Goal: Navigation & Orientation: Understand site structure

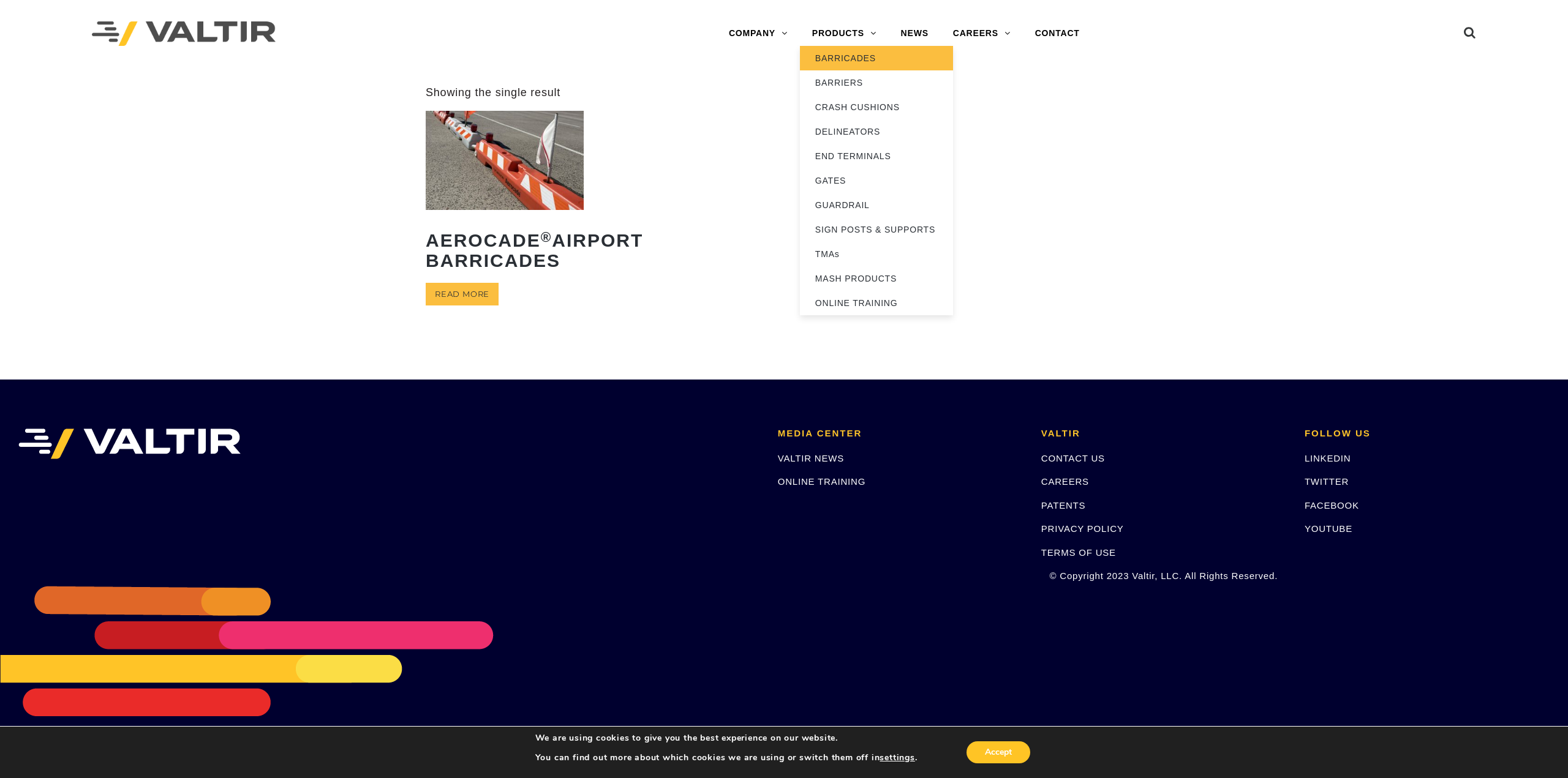
click at [850, 58] on link "BARRICADES" at bounding box center [876, 58] width 153 height 24
click at [851, 87] on link "BARRIERS" at bounding box center [876, 83] width 153 height 24
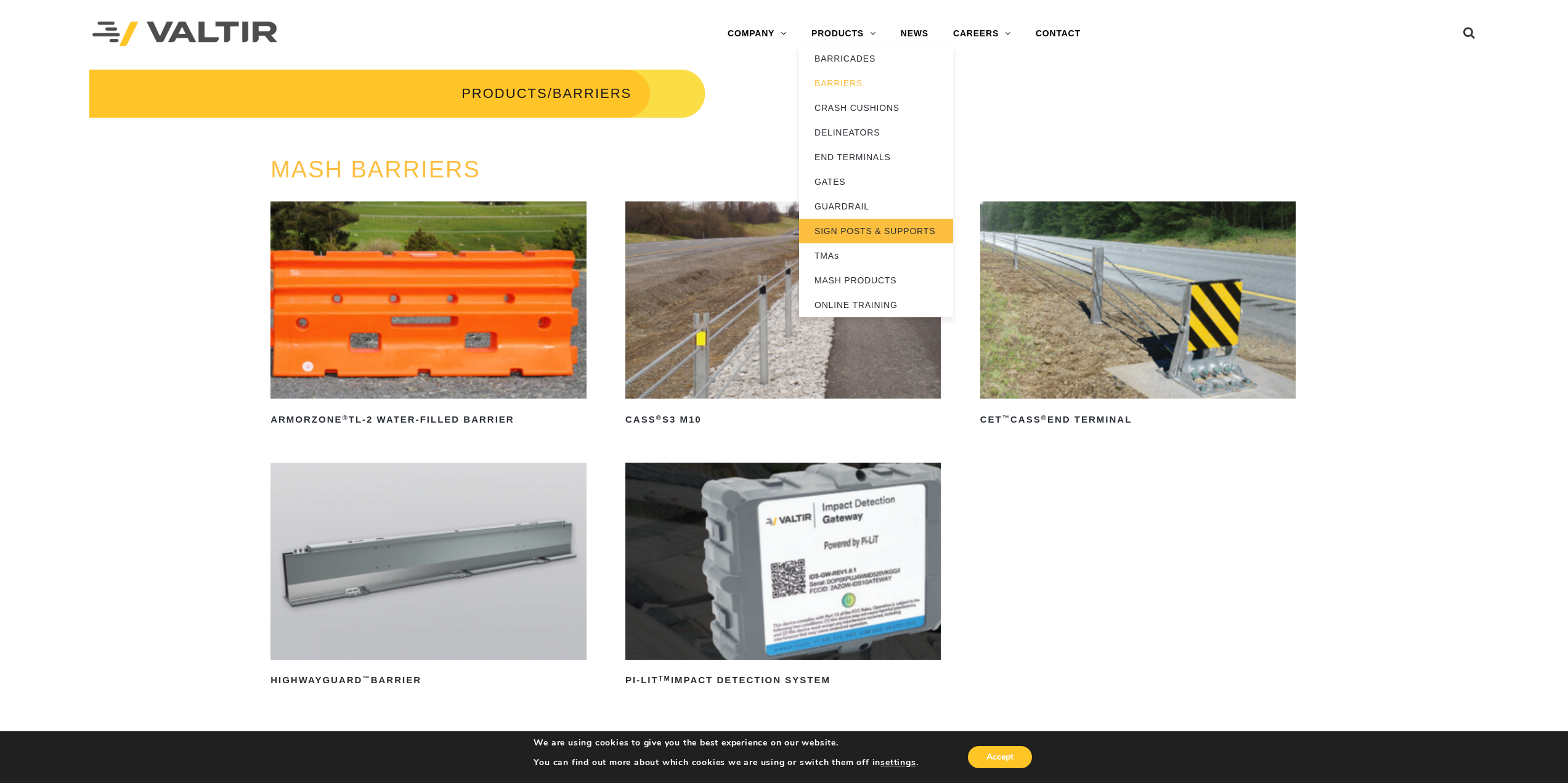
click at [902, 234] on link "SIGN POSTS & SUPPORTS" at bounding box center [876, 231] width 154 height 25
click at [866, 54] on link "BARRICADES" at bounding box center [876, 59] width 154 height 25
click at [868, 138] on link "DELINEATORS" at bounding box center [876, 132] width 154 height 25
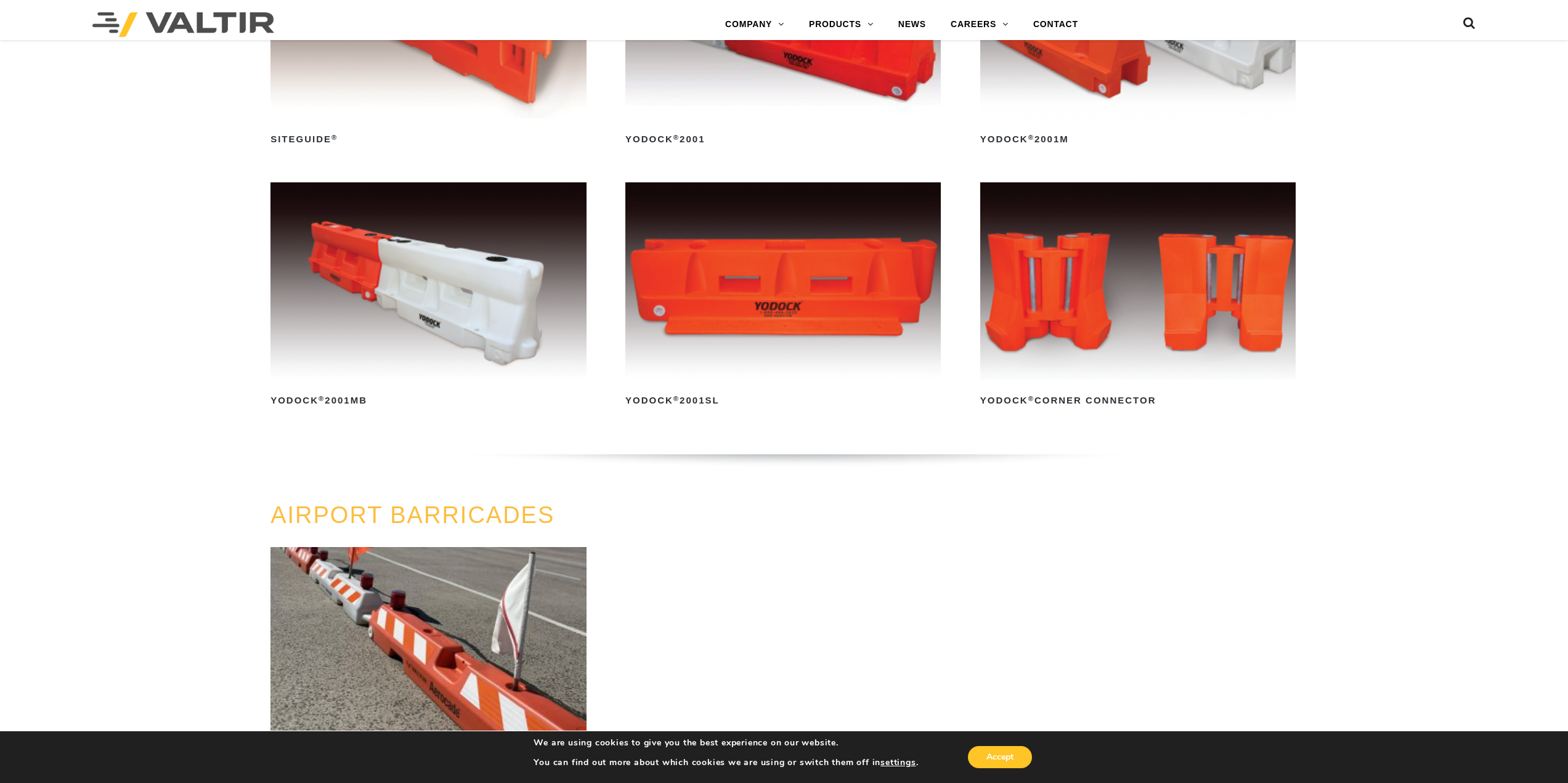
scroll to position [678, 0]
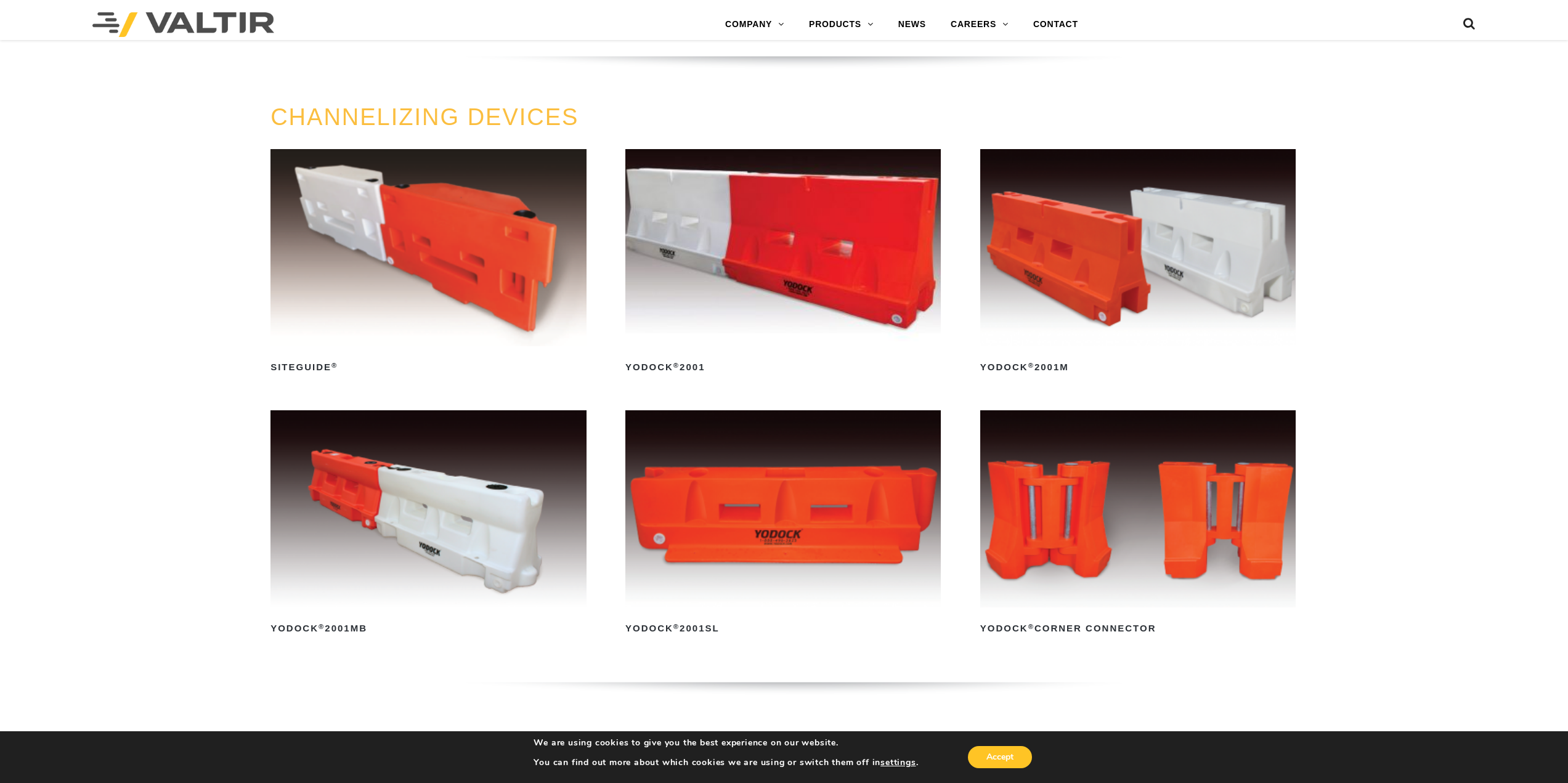
click at [852, 298] on img at bounding box center [783, 247] width 315 height 197
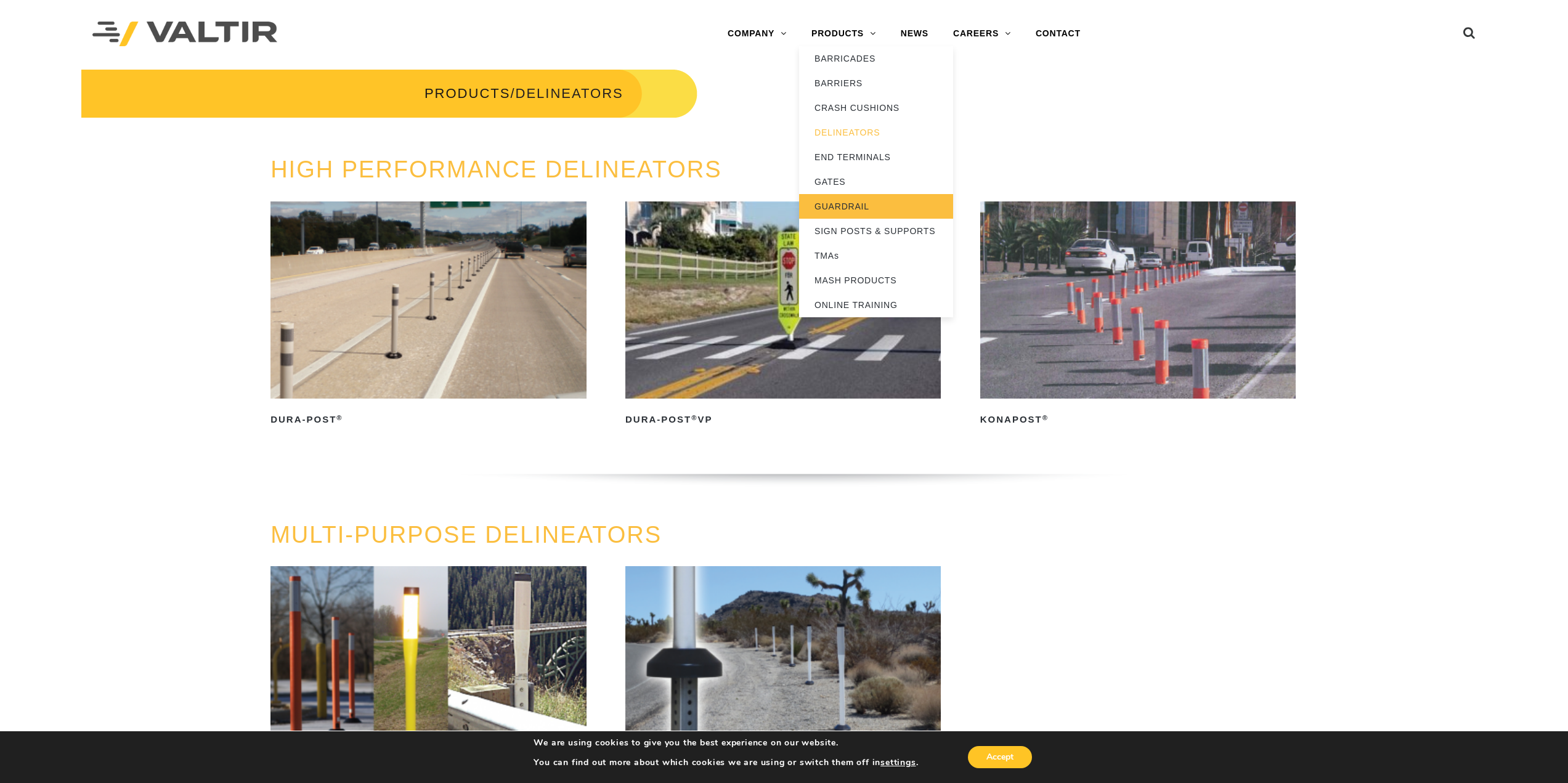
click at [860, 199] on link "GUARDRAIL" at bounding box center [876, 206] width 154 height 25
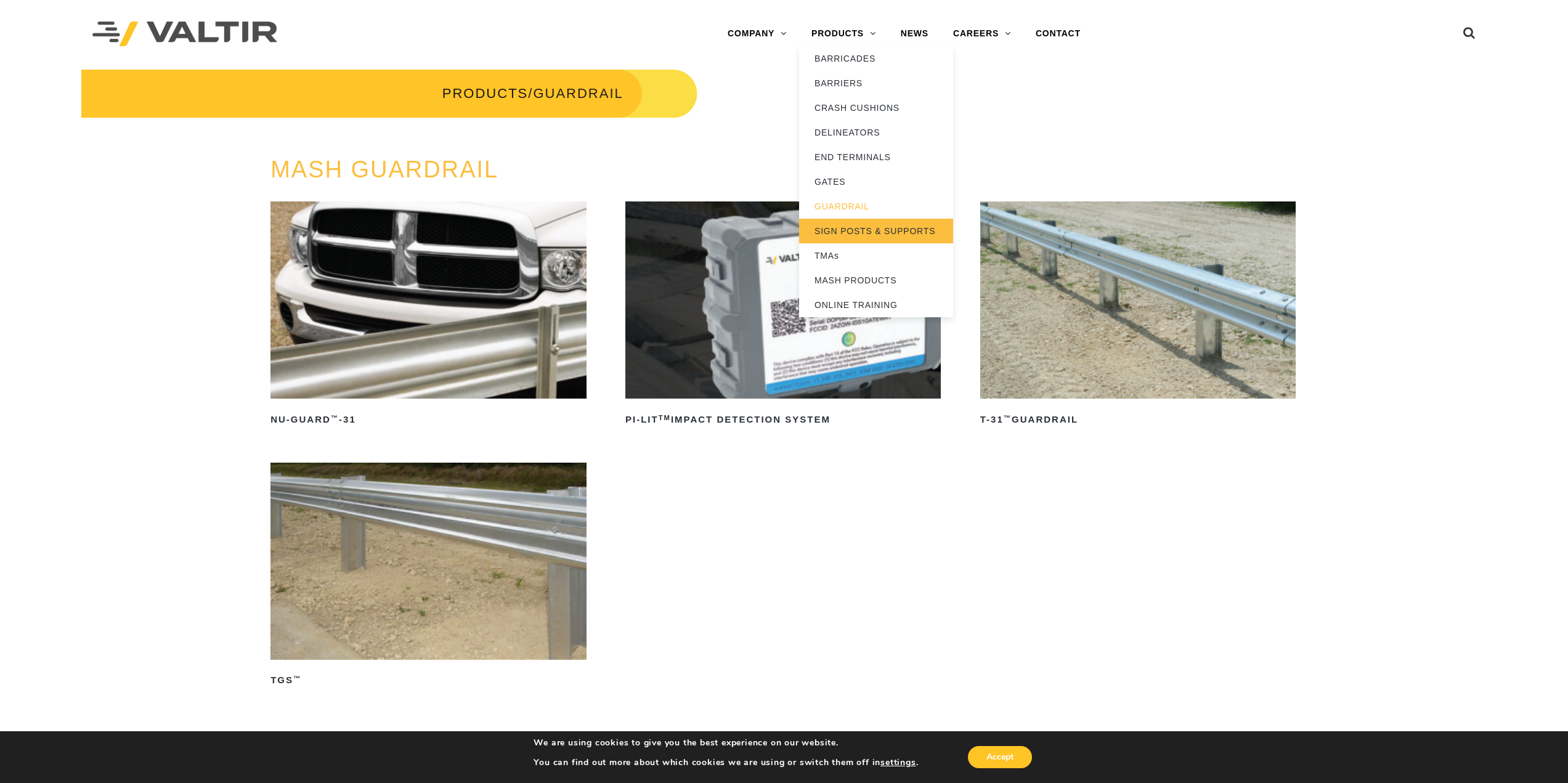
click at [886, 231] on link "SIGN POSTS & SUPPORTS" at bounding box center [876, 231] width 154 height 25
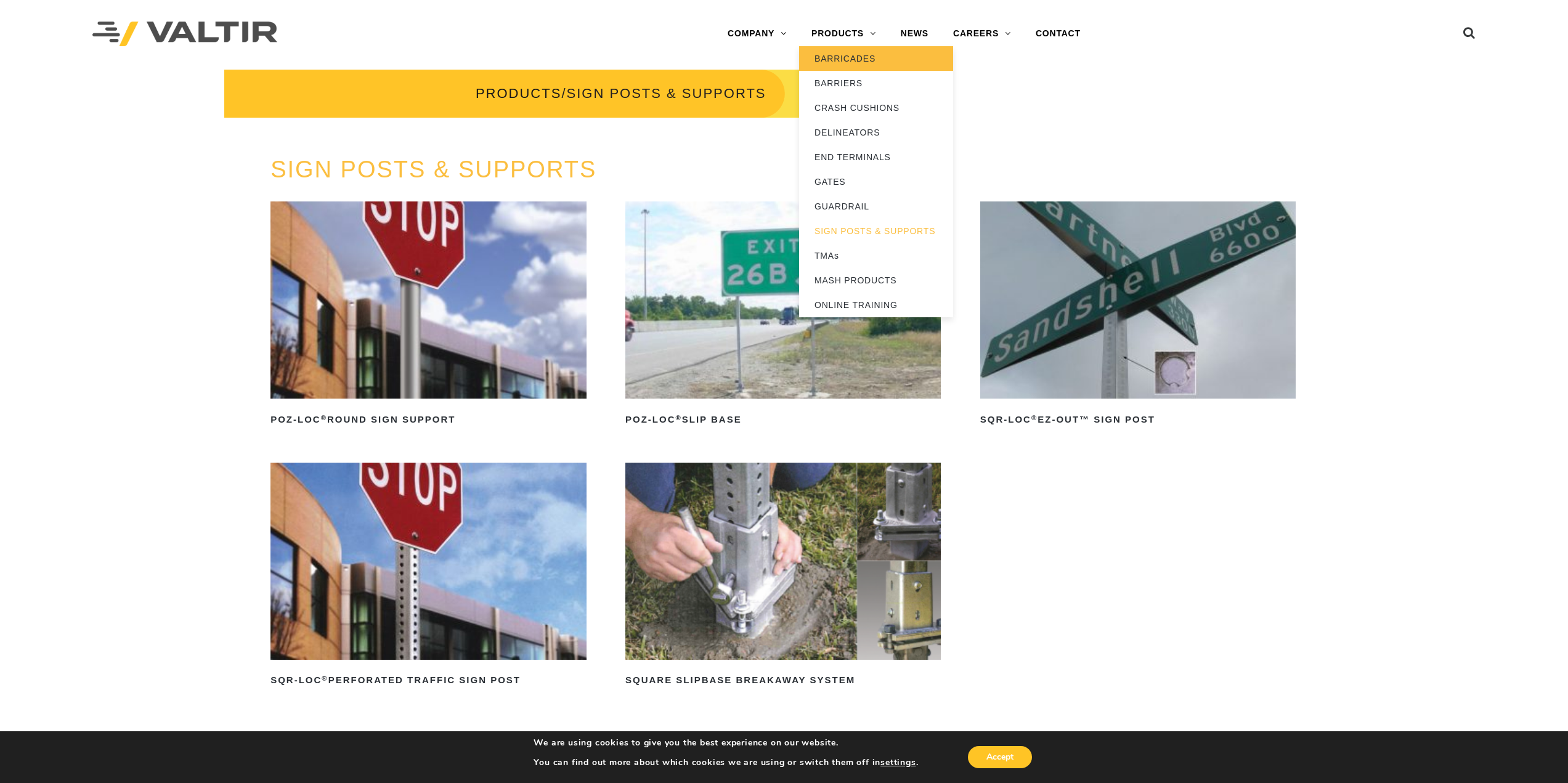
click at [865, 62] on link "BARRICADES" at bounding box center [876, 59] width 154 height 25
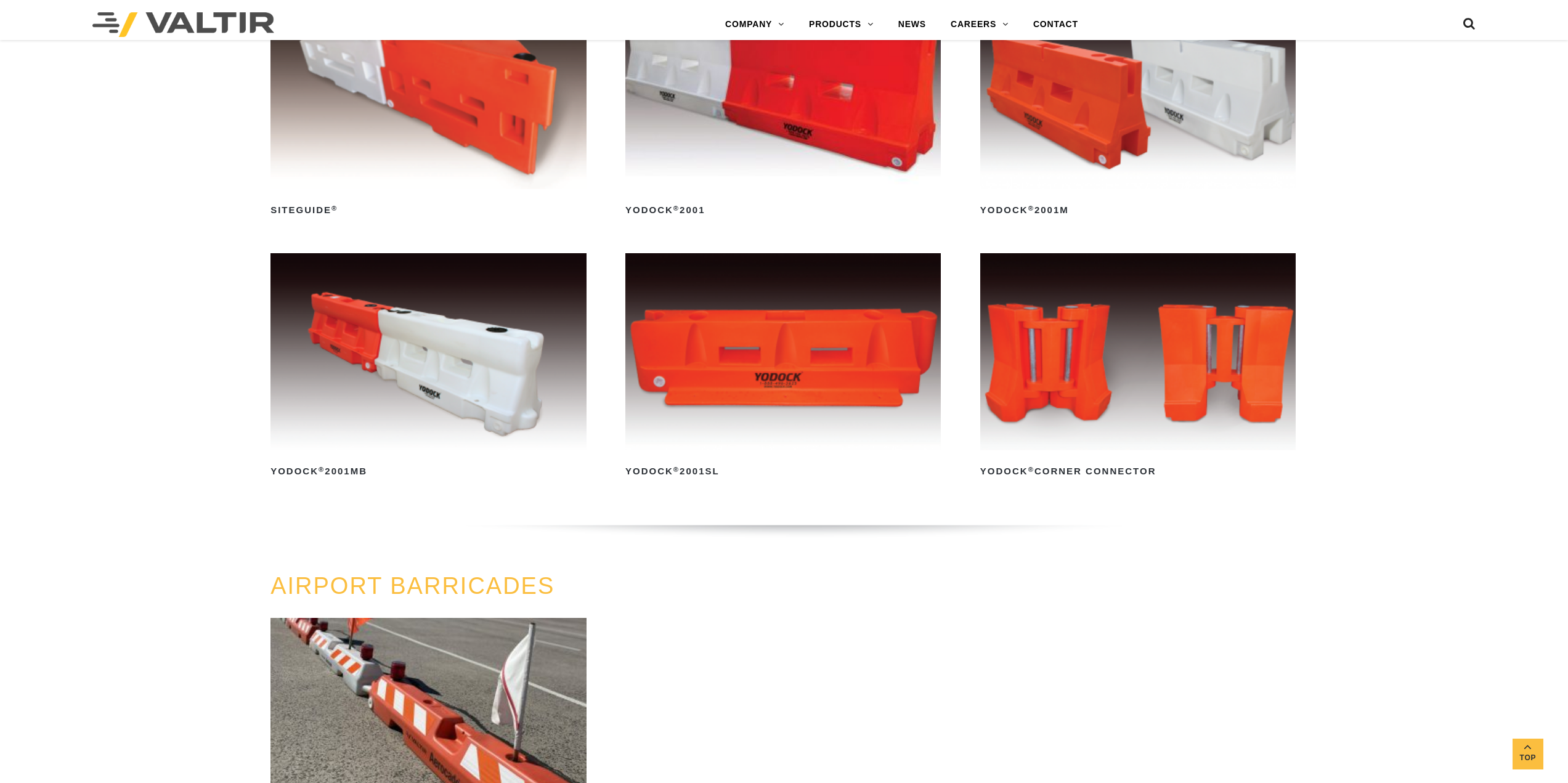
scroll to position [1109, 0]
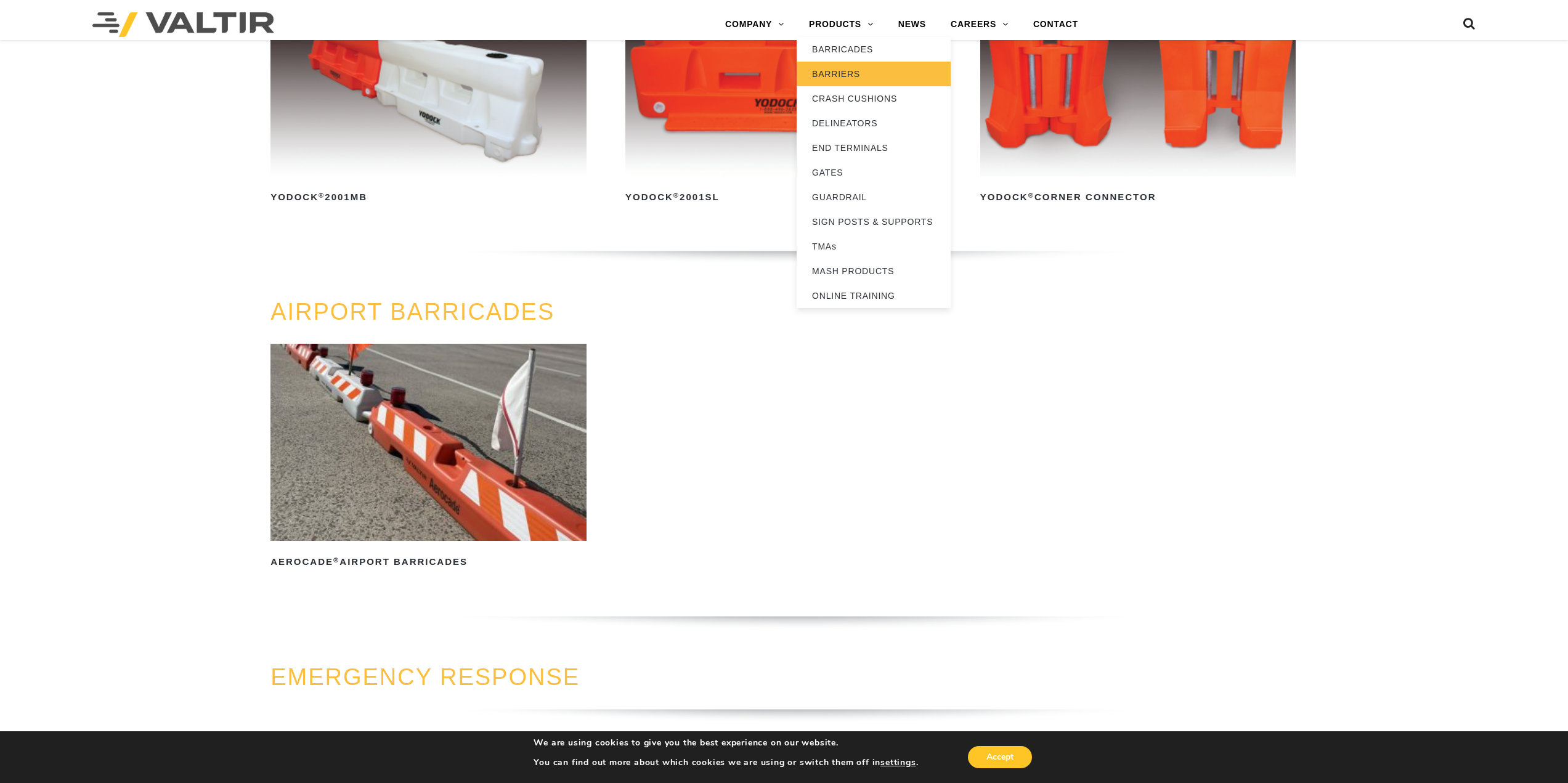
click at [846, 77] on link "BARRIERS" at bounding box center [873, 74] width 154 height 25
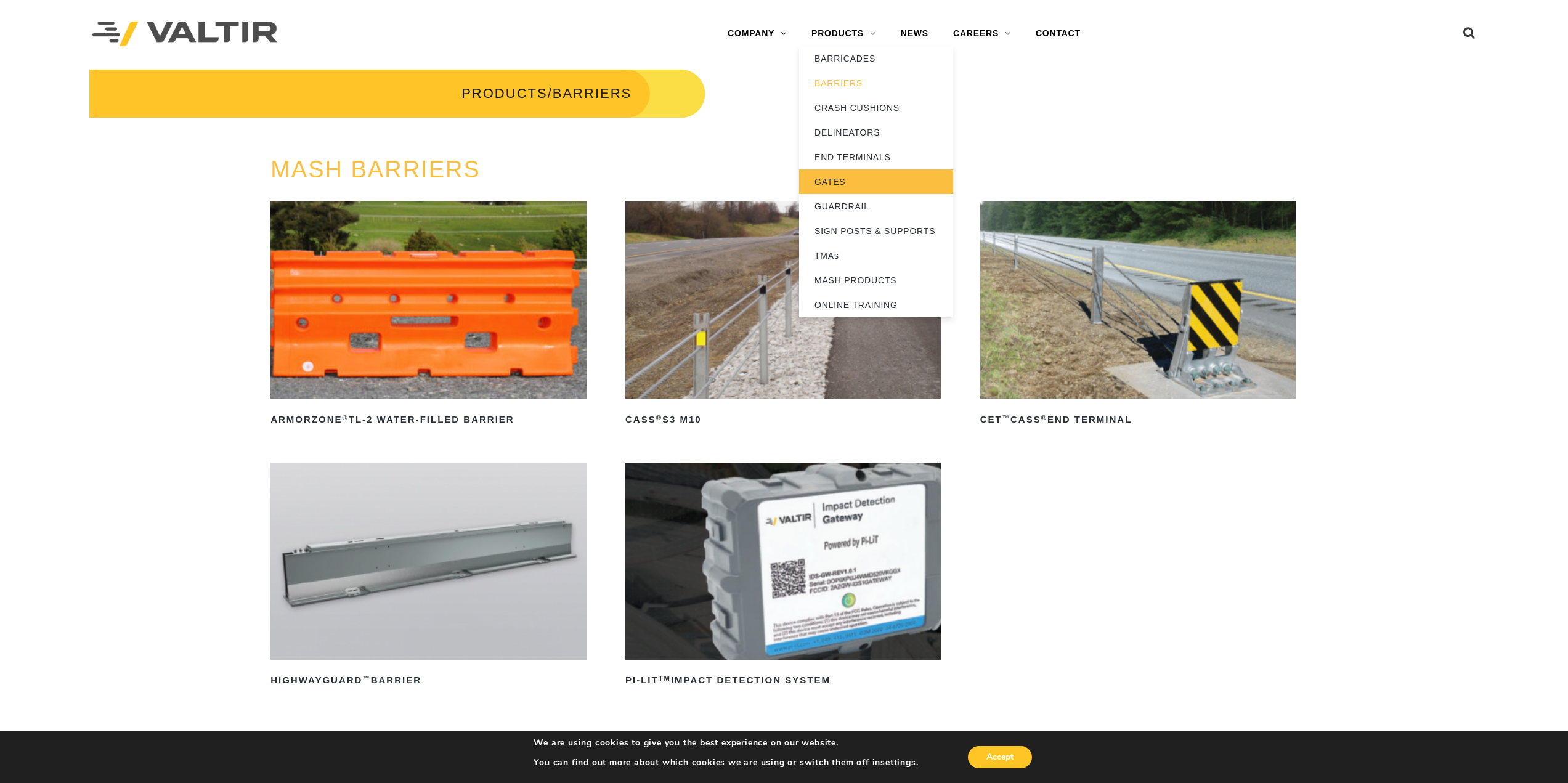
click at [836, 177] on link "GATES" at bounding box center [876, 182] width 154 height 25
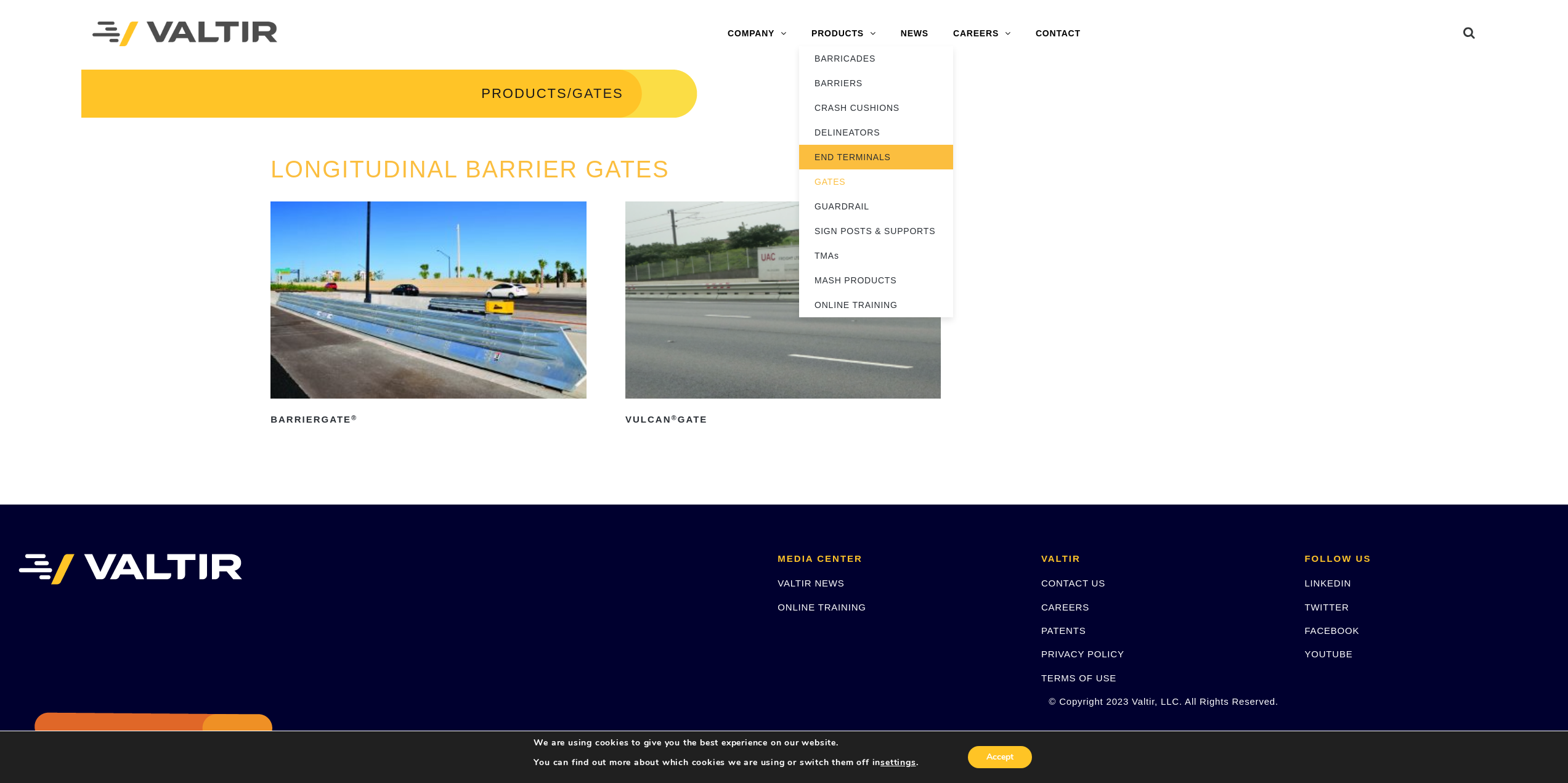
click at [841, 160] on link "END TERMINALS" at bounding box center [876, 157] width 154 height 25
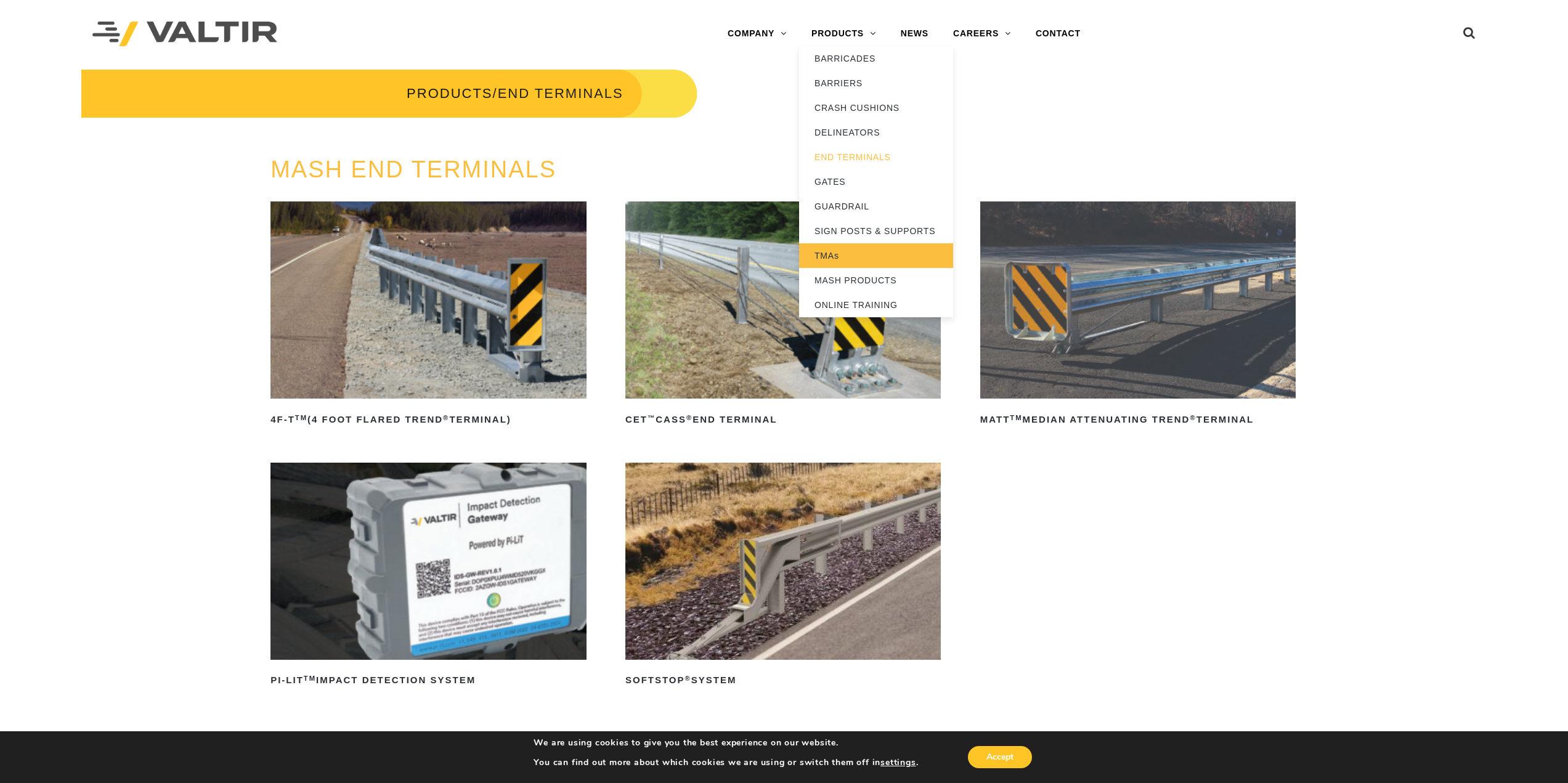
click at [852, 251] on link "TMAs" at bounding box center [876, 255] width 154 height 25
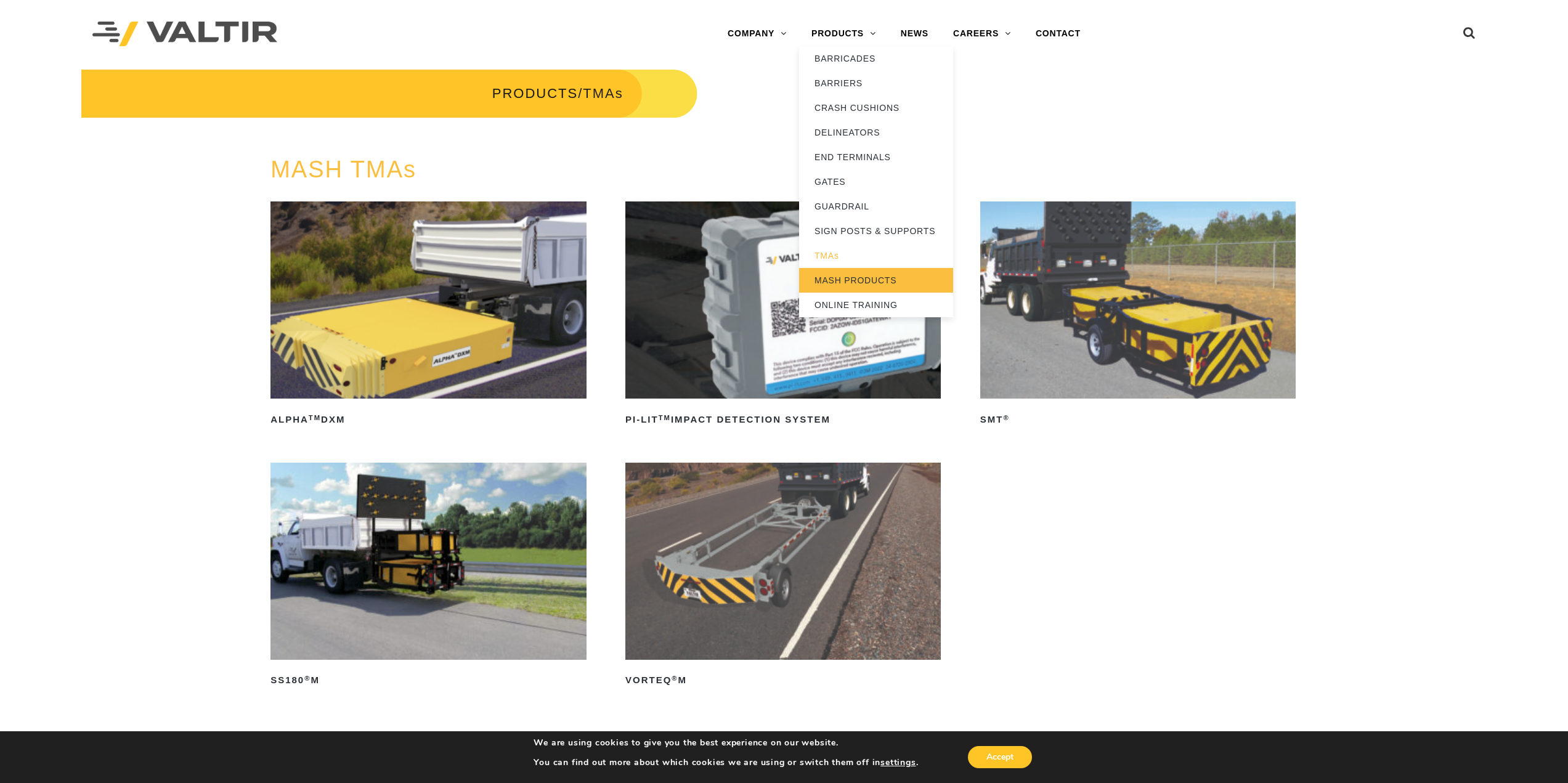
click at [865, 278] on link "MASH PRODUCTS" at bounding box center [876, 280] width 154 height 25
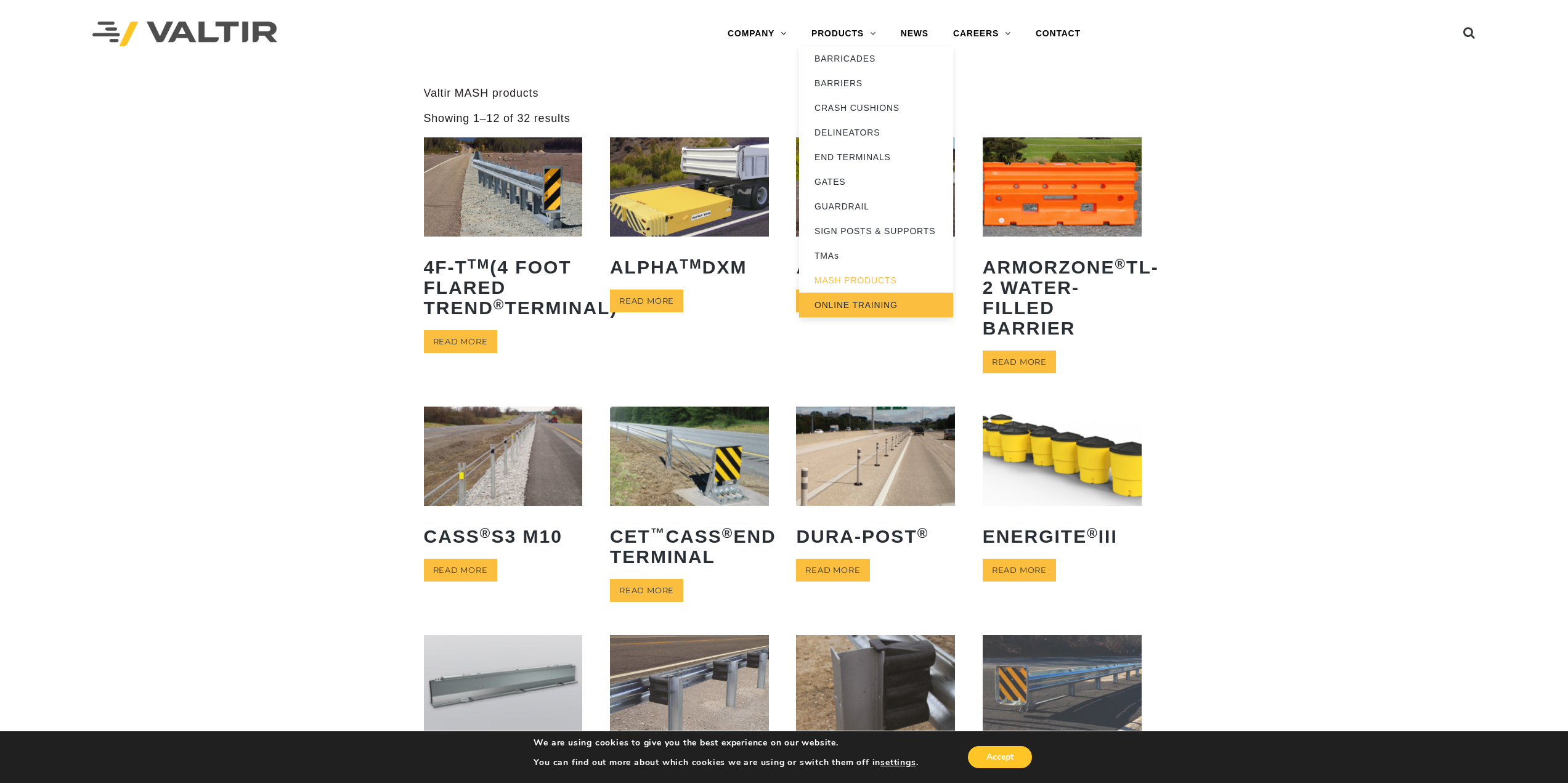
click at [854, 302] on link "ONLINE TRAINING" at bounding box center [876, 305] width 154 height 25
